Goal: Find specific page/section: Find specific page/section

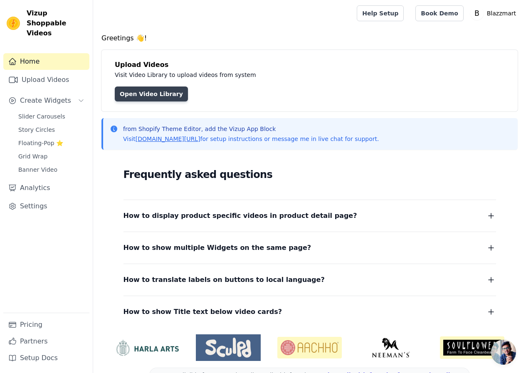
click at [143, 95] on link "Open Video Library" at bounding box center [151, 94] width 73 height 15
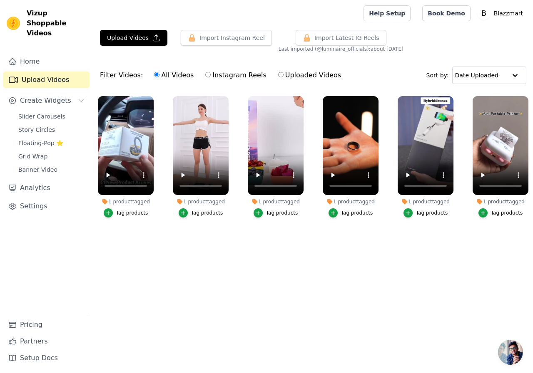
click at [205, 74] on input "Instagram Reels" at bounding box center [207, 74] width 5 height 5
radio input "true"
click at [278, 73] on input "Uploaded Videos" at bounding box center [280, 74] width 5 height 5
radio input "true"
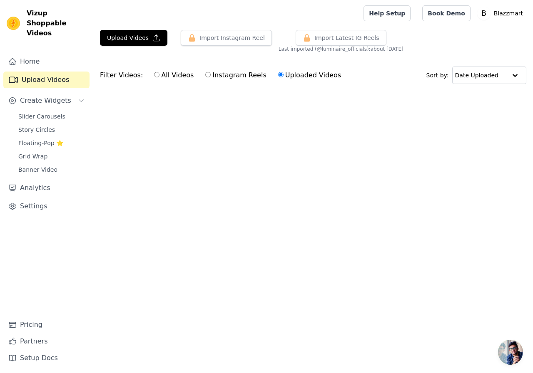
click at [154, 76] on input "All Videos" at bounding box center [156, 74] width 5 height 5
radio input "true"
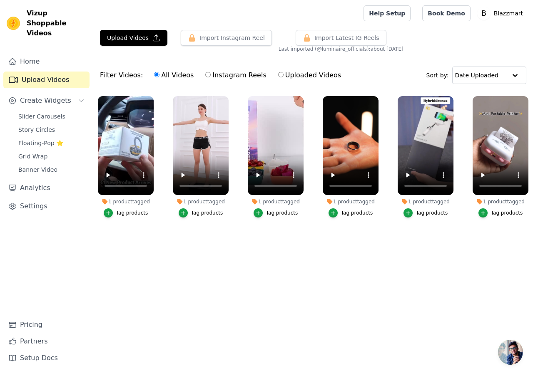
click at [205, 76] on input "Instagram Reels" at bounding box center [207, 74] width 5 height 5
radio input "true"
click at [164, 76] on label "All Videos" at bounding box center [174, 75] width 40 height 11
click at [154, 77] on input "All Videos" at bounding box center [156, 74] width 5 height 5
radio input "true"
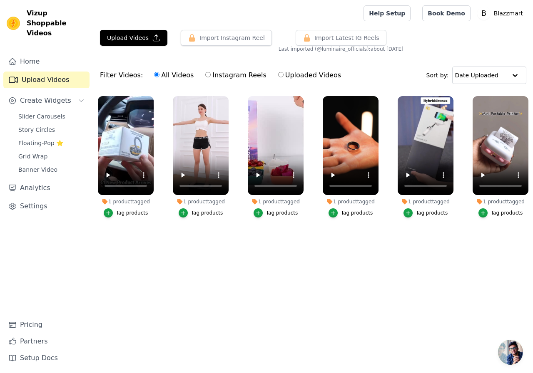
drag, startPoint x: 254, startPoint y: 72, endPoint x: 270, endPoint y: 74, distance: 16.4
click at [256, 72] on div "All Videos Instagram Reels Uploaded Videos" at bounding box center [247, 75] width 196 height 19
click at [278, 74] on input "Uploaded Videos" at bounding box center [280, 74] width 5 height 5
radio input "true"
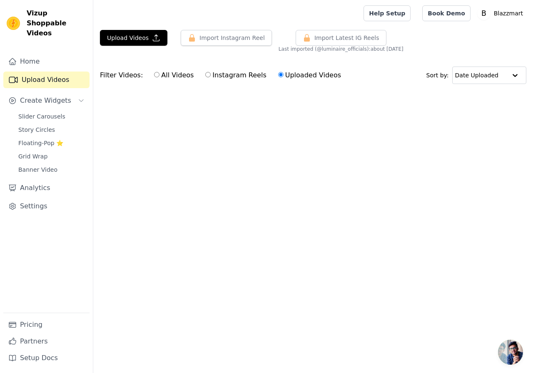
click at [197, 78] on div "All Videos Instagram Reels Uploaded Videos" at bounding box center [247, 75] width 196 height 19
click at [205, 77] on input "Instagram Reels" at bounding box center [207, 74] width 5 height 5
radio input "true"
